Goal: Task Accomplishment & Management: Use online tool/utility

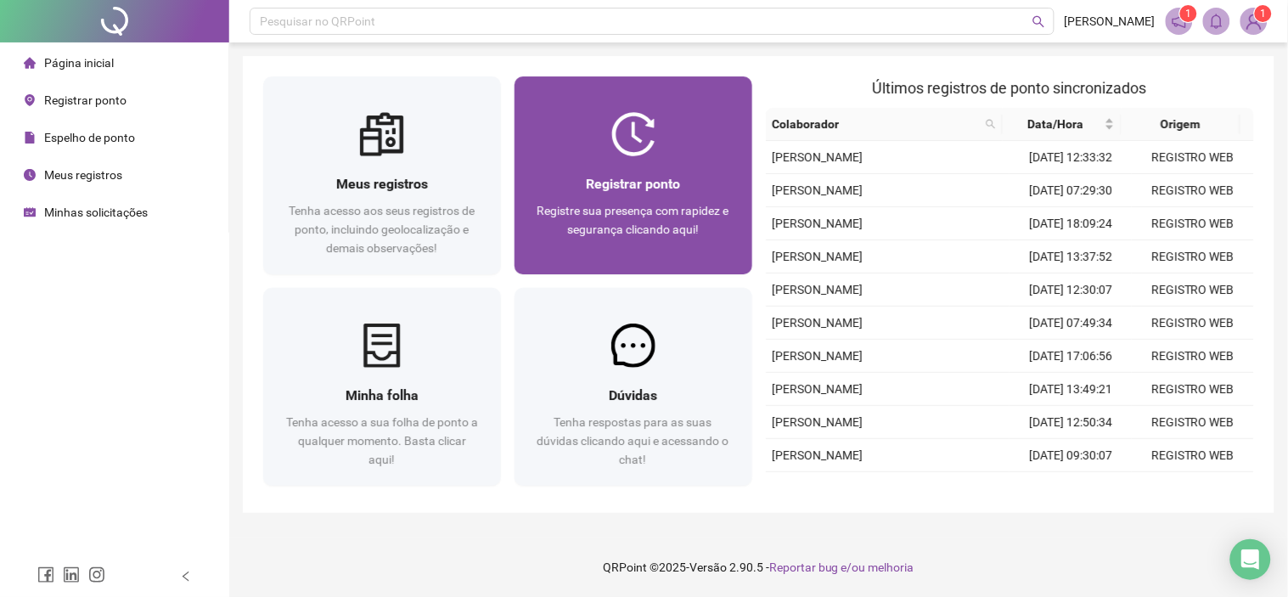
click at [640, 176] on span "Registrar ponto" at bounding box center [633, 184] width 94 height 16
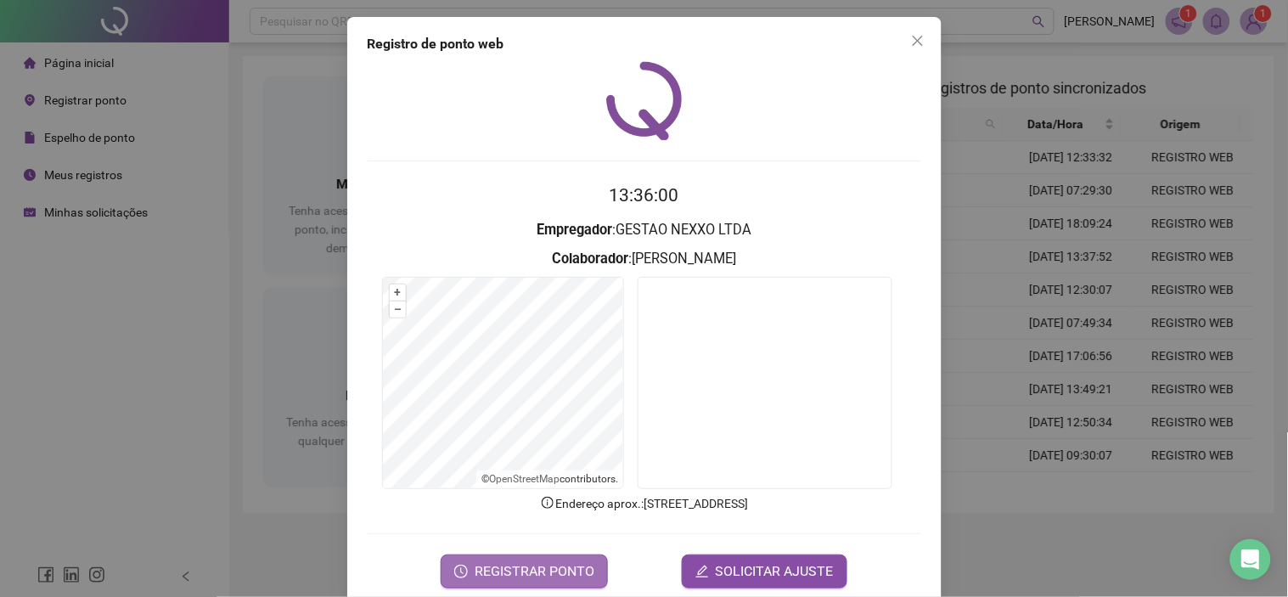
click at [525, 561] on span "REGISTRAR PONTO" at bounding box center [535, 571] width 120 height 20
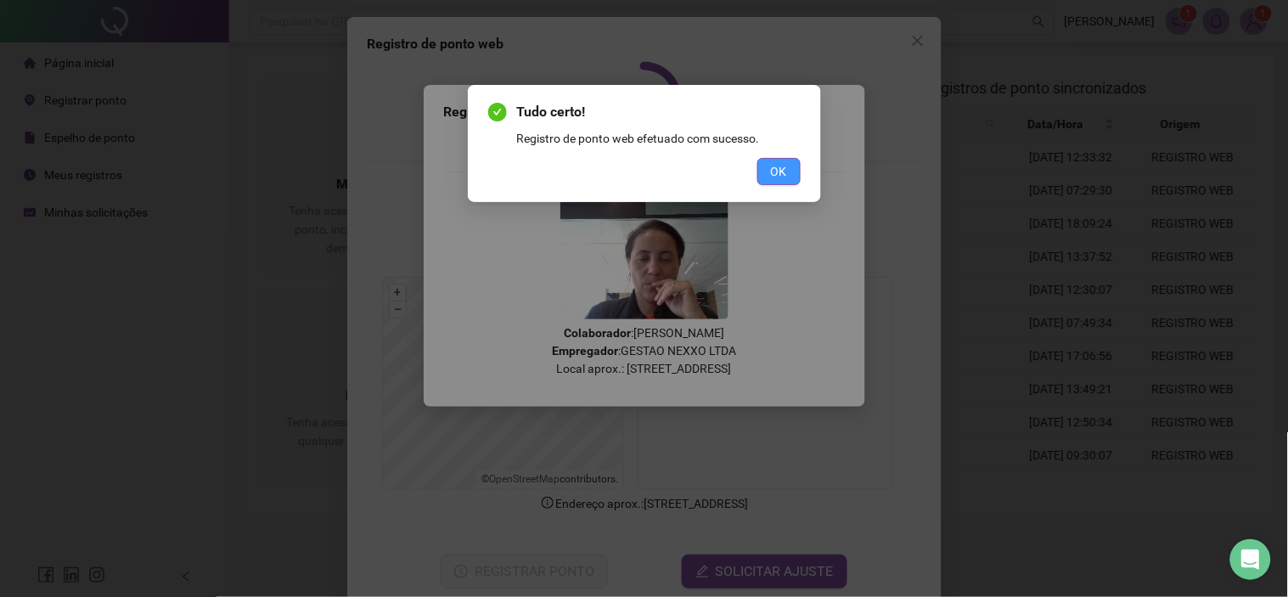
click at [784, 171] on span "OK" at bounding box center [779, 171] width 16 height 19
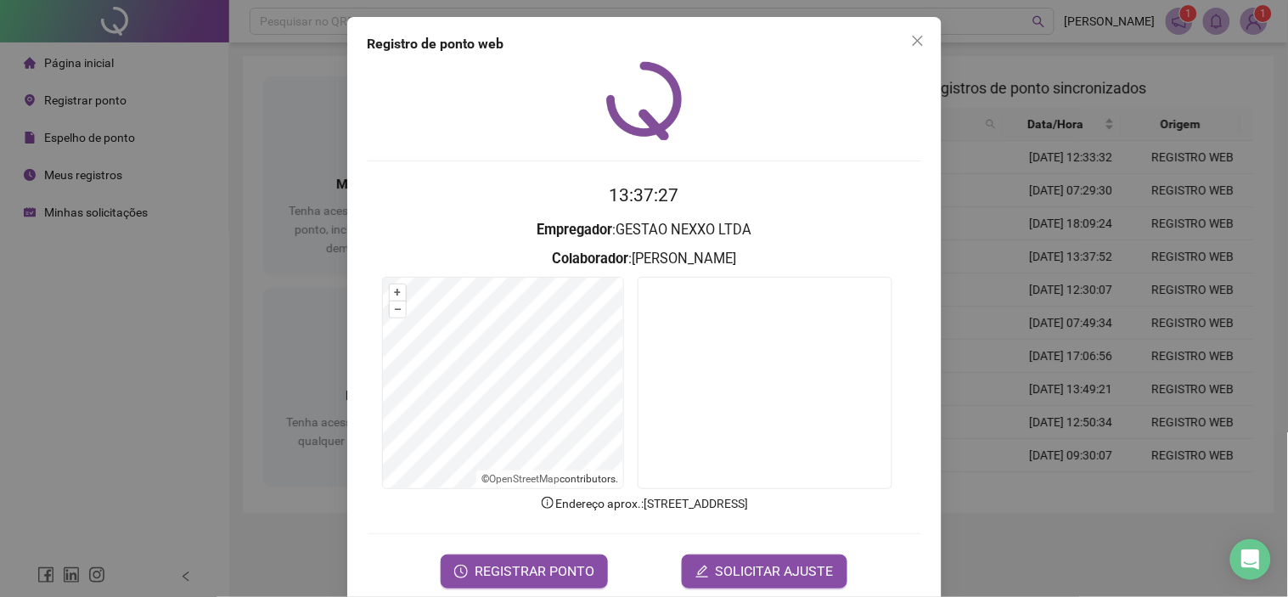
drag, startPoint x: 913, startPoint y: 36, endPoint x: 902, endPoint y: 42, distance: 13.0
click at [911, 37] on icon "close" at bounding box center [918, 41] width 14 height 14
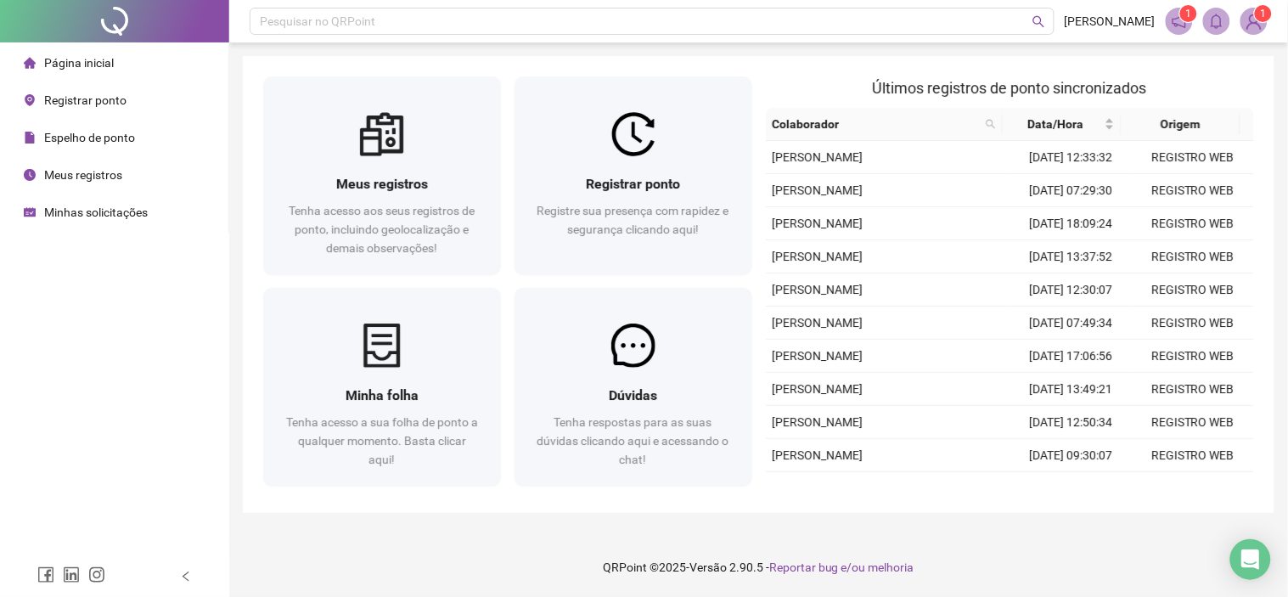
click at [117, 191] on div "Meus registros" at bounding box center [73, 175] width 98 height 34
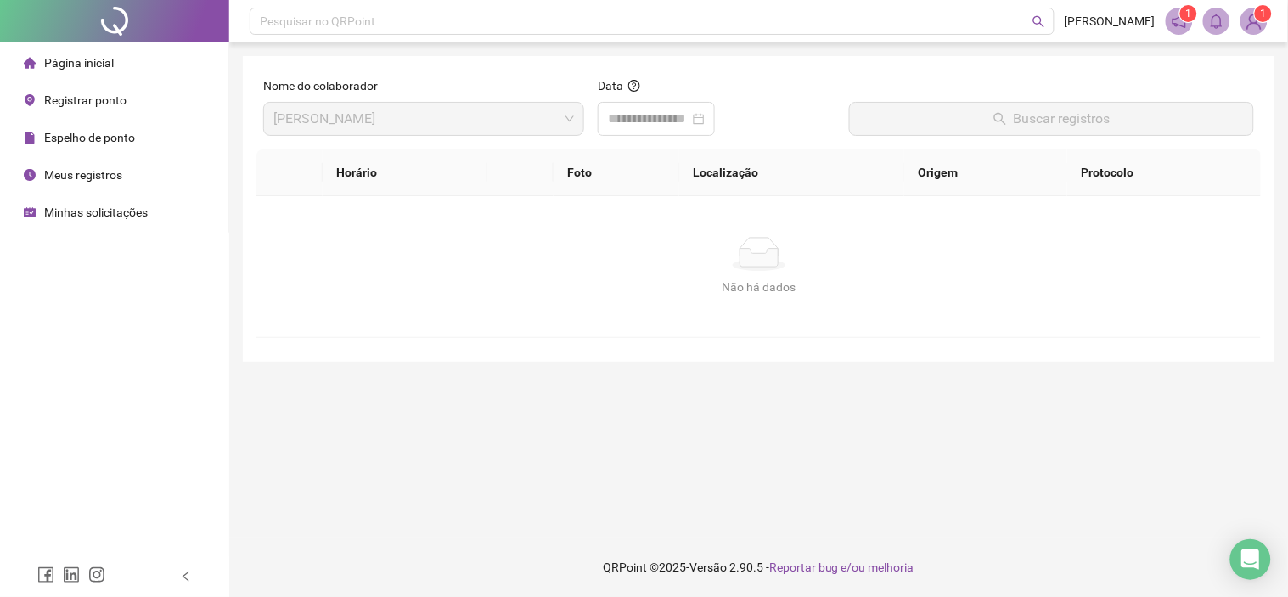
click at [120, 65] on li "Página inicial" at bounding box center [114, 63] width 222 height 34
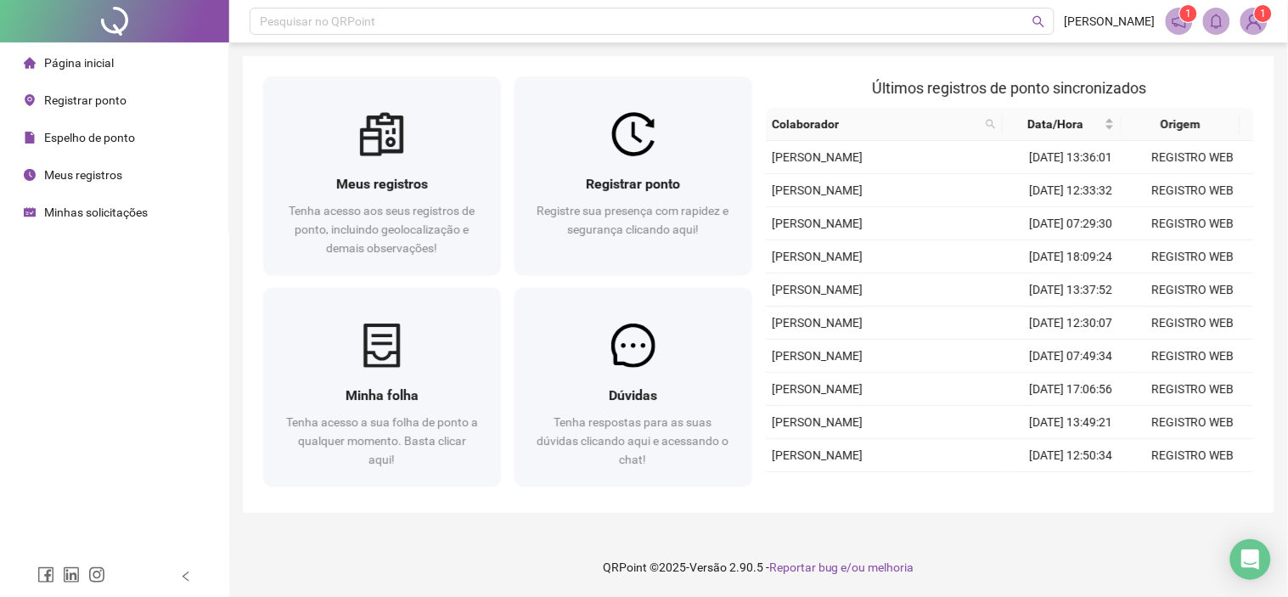
click at [113, 214] on span "Minhas solicitações" at bounding box center [96, 212] width 104 height 14
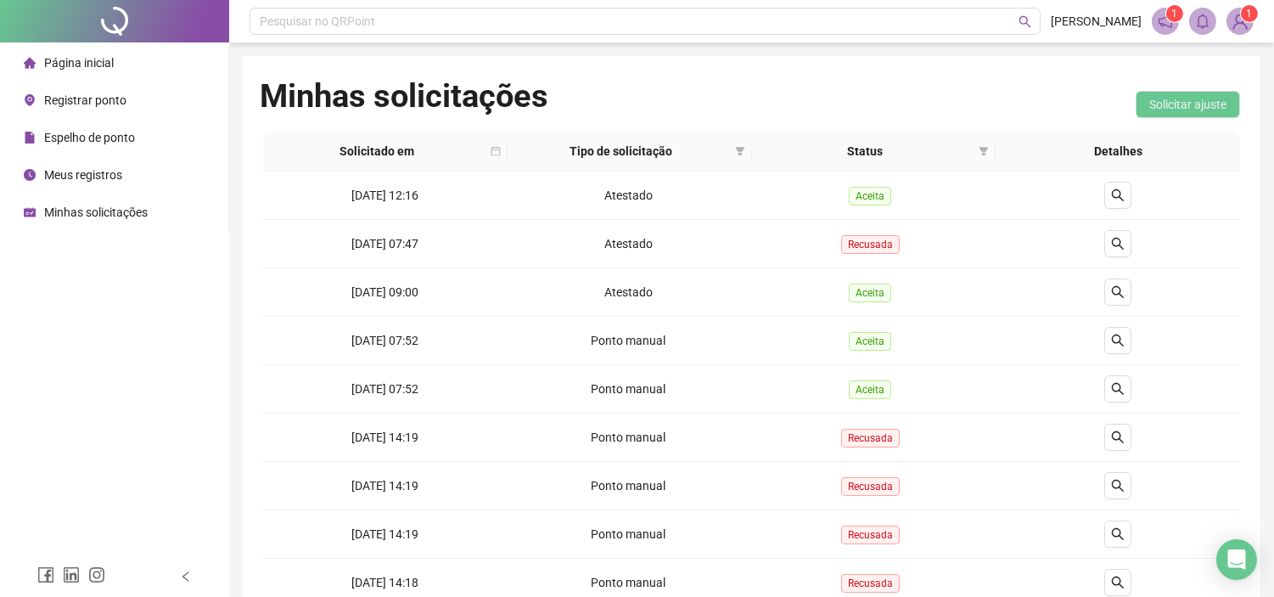
click at [98, 65] on span "Página inicial" at bounding box center [79, 63] width 70 height 14
